Goal: Book appointment/travel/reservation

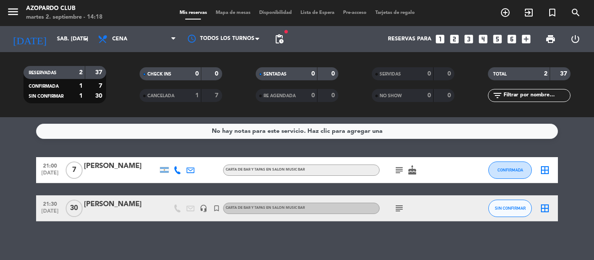
click at [146, 209] on div "[PERSON_NAME]" at bounding box center [121, 204] width 74 height 11
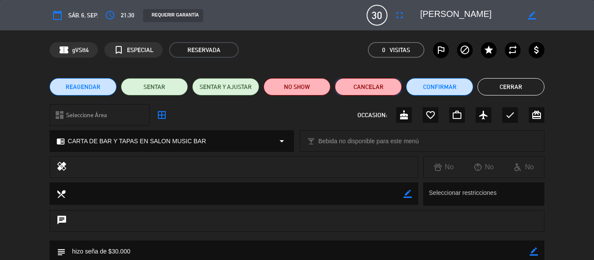
click at [362, 90] on button "Cancelar" at bounding box center [368, 86] width 67 height 17
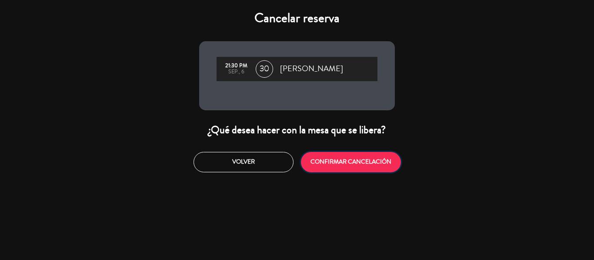
click at [336, 157] on button "CONFIRMAR CANCELACIÓN" at bounding box center [351, 162] width 100 height 20
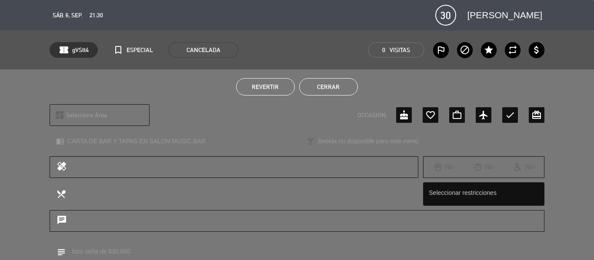
click at [315, 83] on button "Cerrar" at bounding box center [328, 86] width 59 height 17
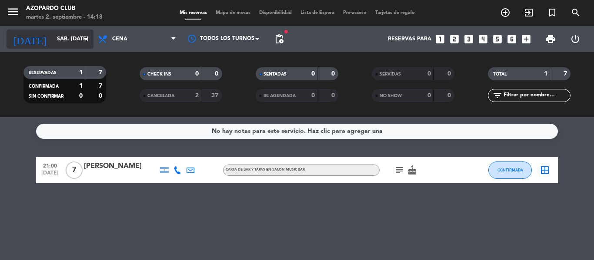
click at [67, 43] on input "sáb. [DATE]" at bounding box center [89, 39] width 73 height 15
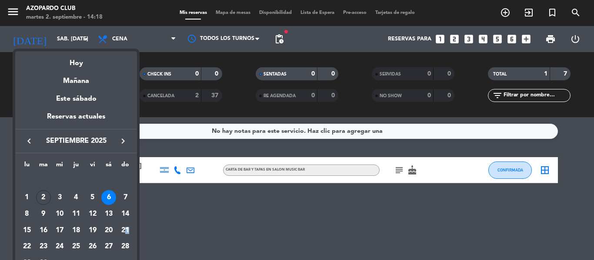
drag, startPoint x: 127, startPoint y: 228, endPoint x: 128, endPoint y: 221, distance: 7.0
click at [127, 227] on div "21" at bounding box center [125, 230] width 15 height 15
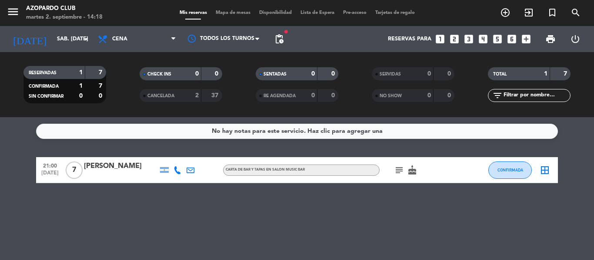
type input "dom. [DATE]"
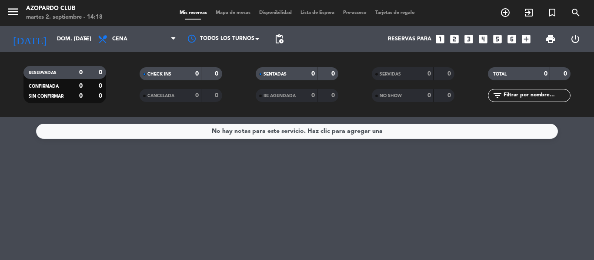
click at [167, 34] on span "Cena" at bounding box center [136, 39] width 87 height 19
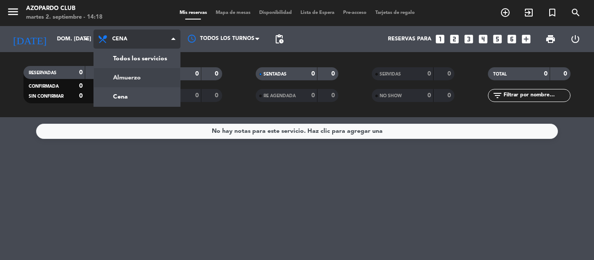
click at [135, 80] on div "menu Azopardo Club martes 2. septiembre - 14:18 Mis reservas Mapa de mesas Disp…" at bounding box center [297, 58] width 594 height 117
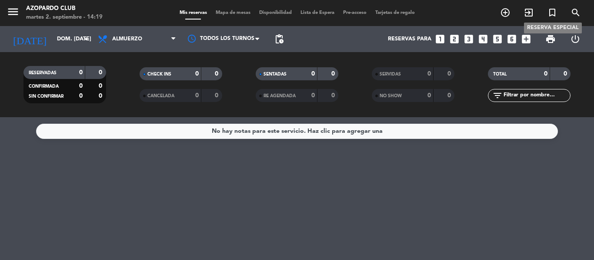
click at [552, 12] on icon "turned_in_not" at bounding box center [552, 12] width 10 height 10
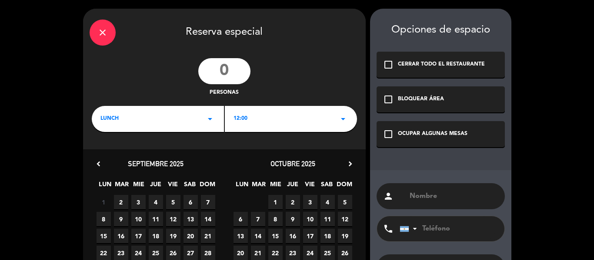
click at [223, 76] on input "number" at bounding box center [224, 71] width 52 height 26
type input "15"
click at [198, 116] on div "LUNCH arrow_drop_down" at bounding box center [158, 119] width 132 height 26
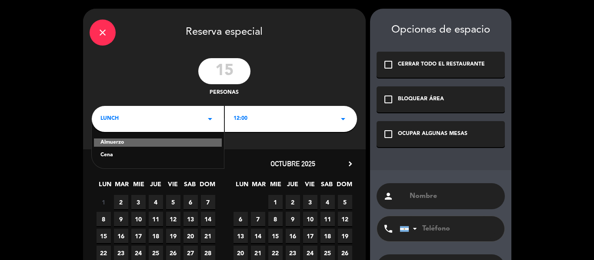
click at [147, 143] on div "Almuerzo" at bounding box center [158, 143] width 128 height 9
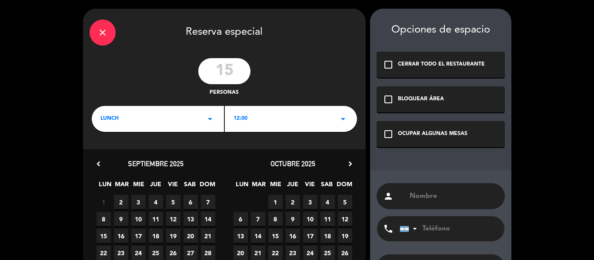
click at [323, 115] on div "12:00 arrow_drop_down" at bounding box center [291, 119] width 132 height 26
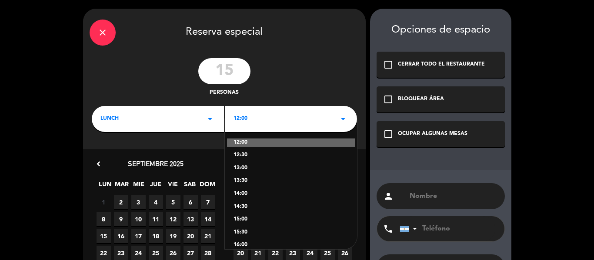
click at [241, 168] on div "13:00" at bounding box center [290, 168] width 115 height 9
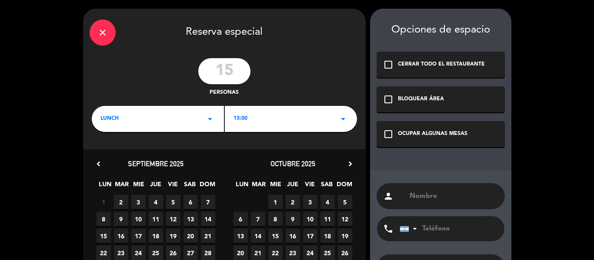
scroll to position [43, 0]
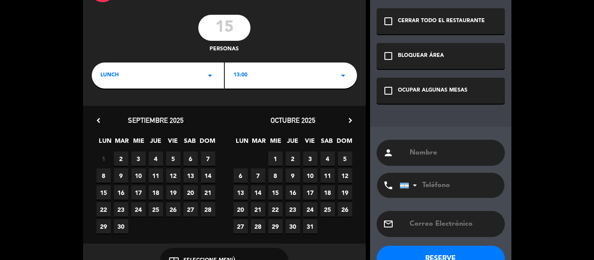
click at [206, 191] on span "21" at bounding box center [208, 193] width 14 height 14
click at [401, 93] on div "OCUPAR ALGUNAS MESAS" at bounding box center [433, 90] width 70 height 9
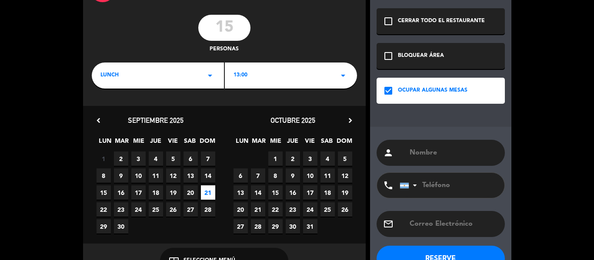
scroll to position [70, 0]
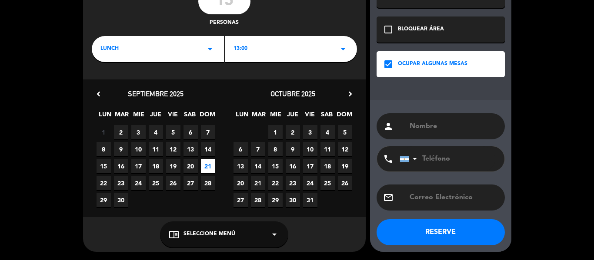
click at [234, 236] on div "chrome_reader_mode Seleccione Menú arrow_drop_down" at bounding box center [224, 235] width 128 height 26
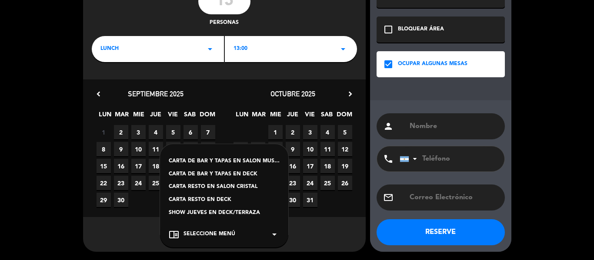
click at [239, 188] on div "CARTA RESTO EN SALON CRISTAL" at bounding box center [224, 187] width 111 height 9
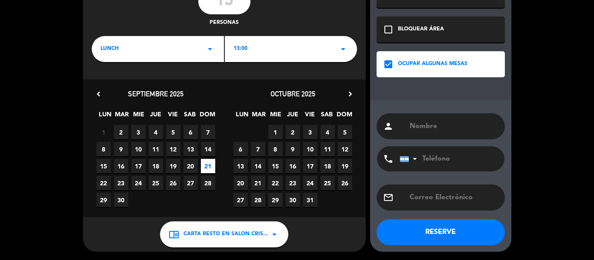
click at [449, 125] on input "text" at bounding box center [454, 126] width 90 height 12
type input "[PERSON_NAME]"
click at [463, 238] on button "RESERVE" at bounding box center [440, 232] width 128 height 26
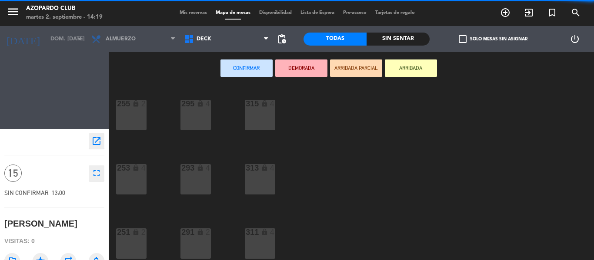
click at [199, 12] on span "Mis reservas" at bounding box center [193, 12] width 36 height 5
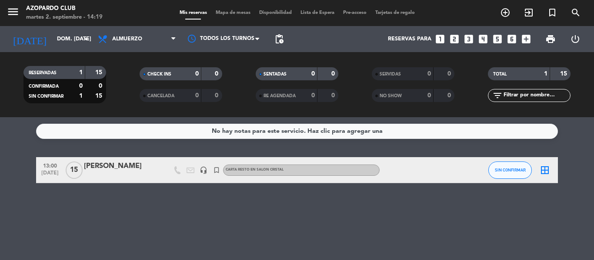
click at [135, 169] on div "[PERSON_NAME]" at bounding box center [121, 166] width 74 height 11
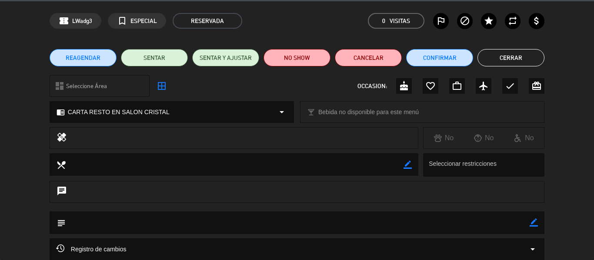
scroll to position [43, 0]
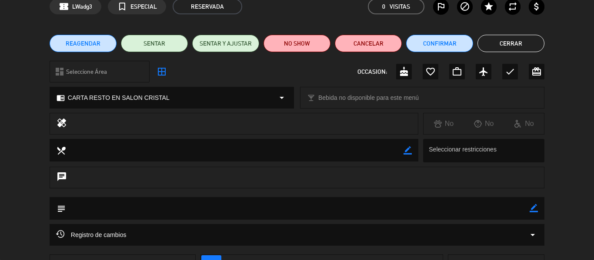
click at [533, 209] on icon "border_color" at bounding box center [533, 208] width 8 height 8
click at [110, 207] on textarea at bounding box center [298, 208] width 464 height 22
type textarea "hizo seña de $40.000"
click at [532, 206] on icon at bounding box center [533, 208] width 8 height 8
click at [528, 43] on button "Cerrar" at bounding box center [510, 43] width 67 height 17
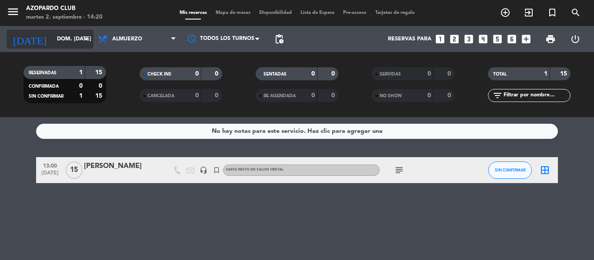
click at [85, 43] on icon "arrow_drop_down" at bounding box center [86, 39] width 10 height 10
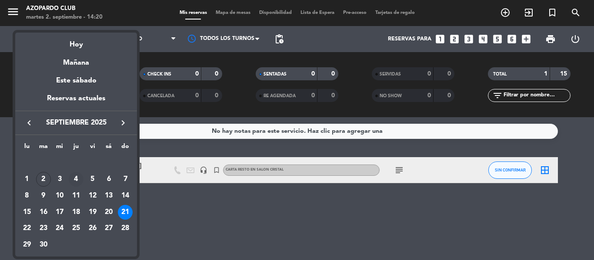
click at [78, 173] on div "4" at bounding box center [76, 179] width 15 height 15
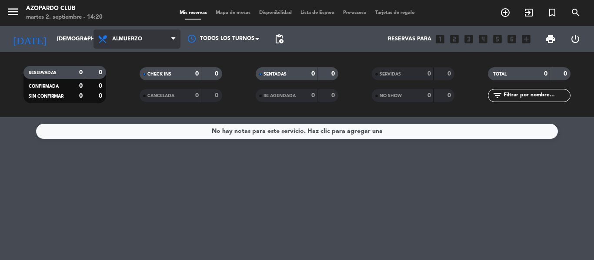
click at [154, 43] on span "Almuerzo" at bounding box center [136, 39] width 87 height 19
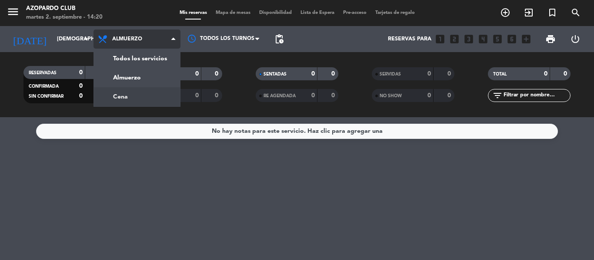
click at [136, 95] on div "menu Azopardo Club martes 2. septiembre - 14:20 Mis reservas Mapa de mesas Disp…" at bounding box center [297, 58] width 594 height 117
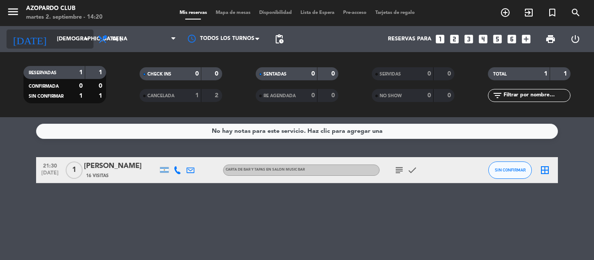
click at [67, 40] on input "[DEMOGRAPHIC_DATA] [DATE]" at bounding box center [89, 39] width 73 height 15
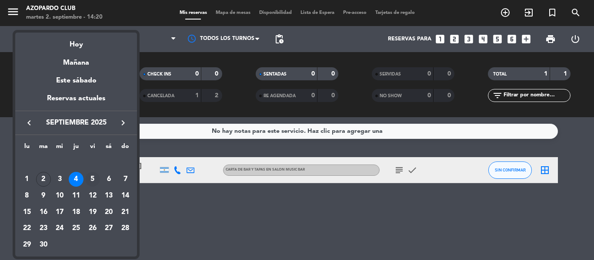
click at [90, 178] on div "5" at bounding box center [92, 179] width 15 height 15
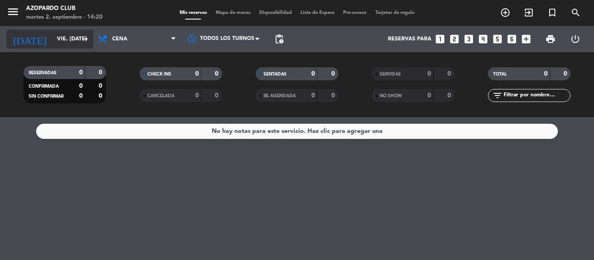
click at [91, 44] on icon "arrow_drop_down" at bounding box center [86, 39] width 10 height 10
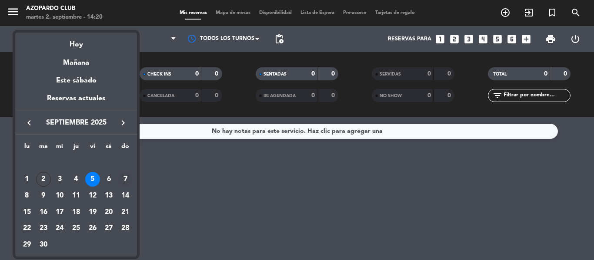
click at [127, 177] on div "7" at bounding box center [125, 179] width 15 height 15
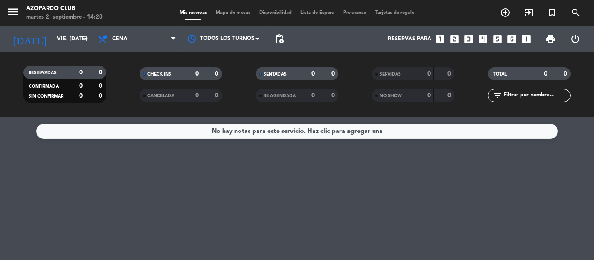
type input "dom. [DATE]"
click at [135, 44] on span "Cena" at bounding box center [136, 39] width 87 height 19
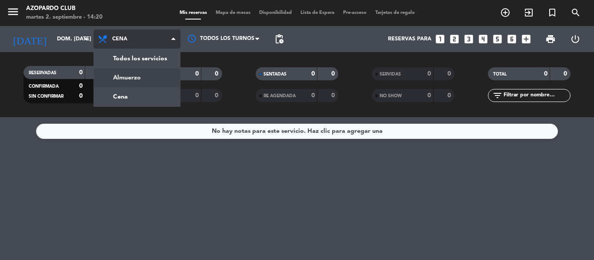
click at [121, 83] on div "menu Azopardo Club martes 2. septiembre - 14:20 Mis reservas Mapa de mesas Disp…" at bounding box center [297, 58] width 594 height 117
